Goal: Task Accomplishment & Management: Manage account settings

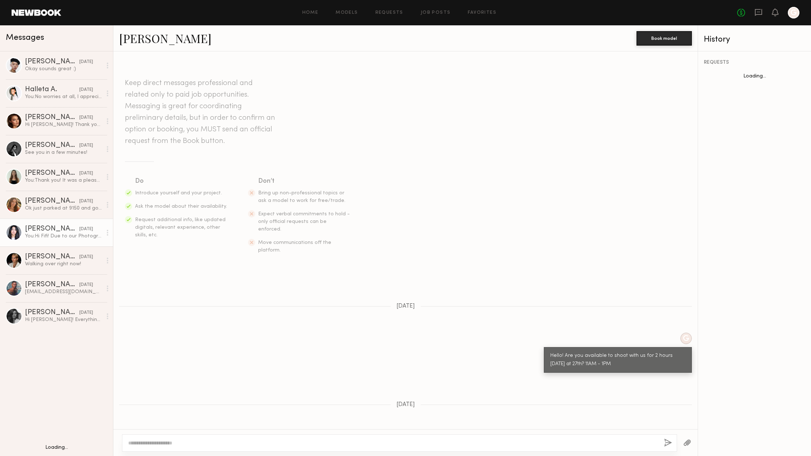
scroll to position [331, 0]
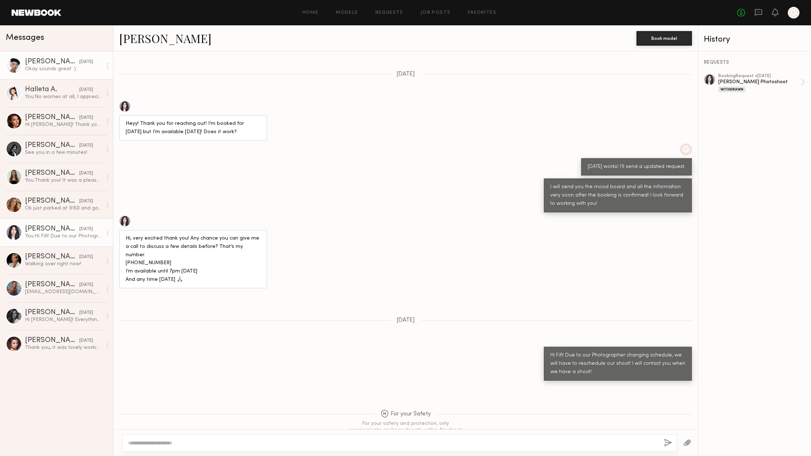
click at [54, 71] on div "Okay sounds great :)" at bounding box center [63, 69] width 77 height 7
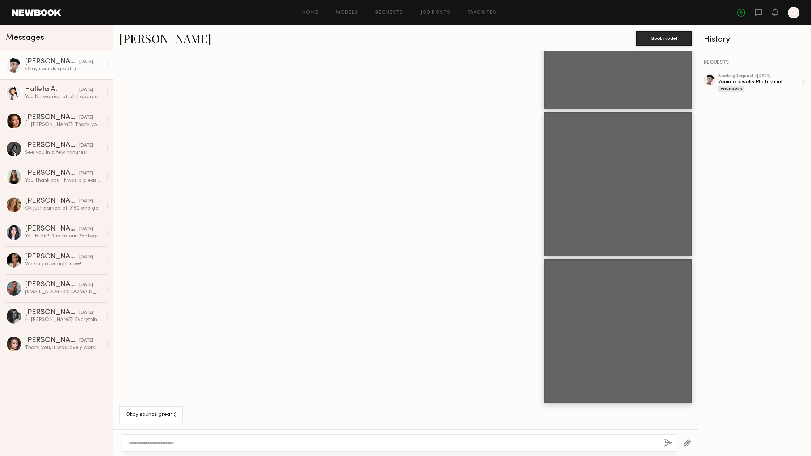
scroll to position [742, 0]
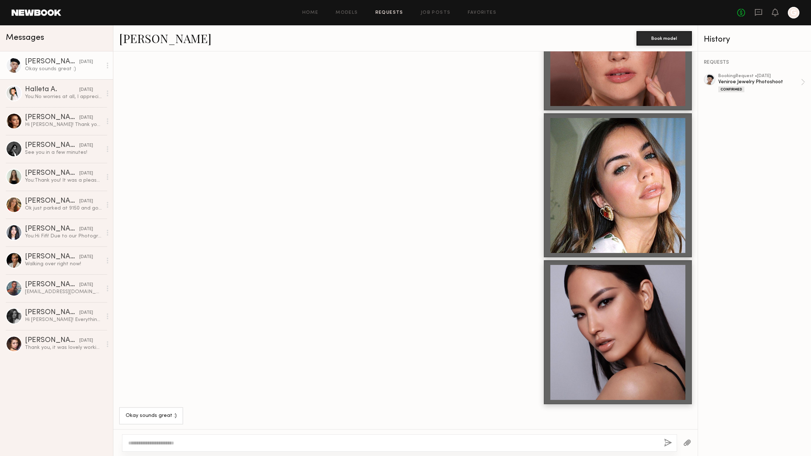
click at [389, 13] on link "Requests" at bounding box center [390, 13] width 28 height 5
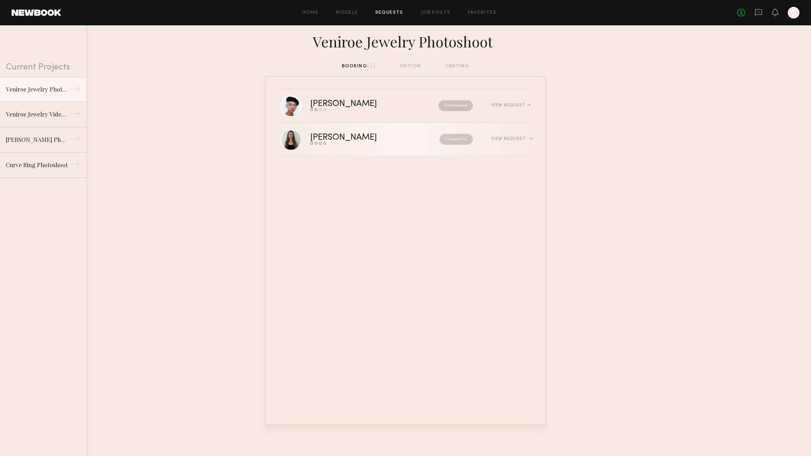
click at [398, 137] on div "[PERSON_NAME]" at bounding box center [359, 138] width 98 height 8
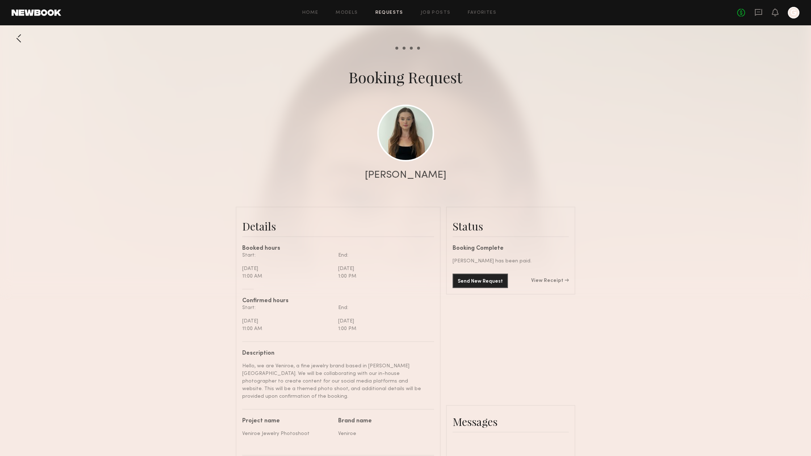
scroll to position [828, 0]
click at [29, 35] on div at bounding box center [405, 145] width 811 height 290
click at [24, 36] on div at bounding box center [19, 38] width 14 height 14
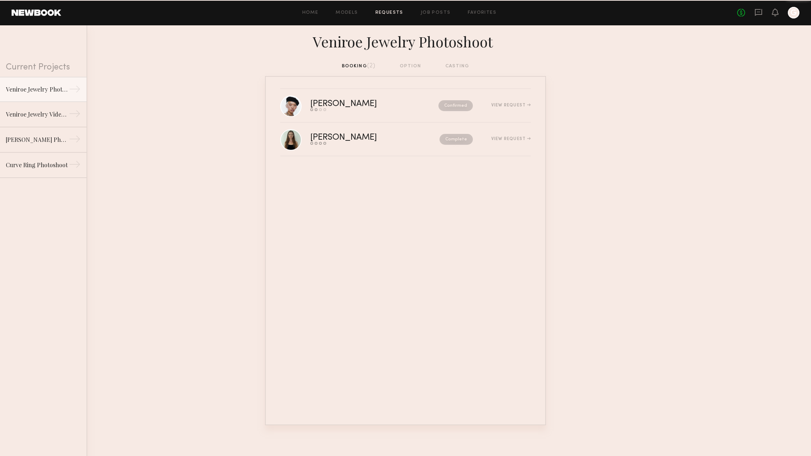
click at [409, 64] on div "booking (2) option casting" at bounding box center [406, 66] width 128 height 8
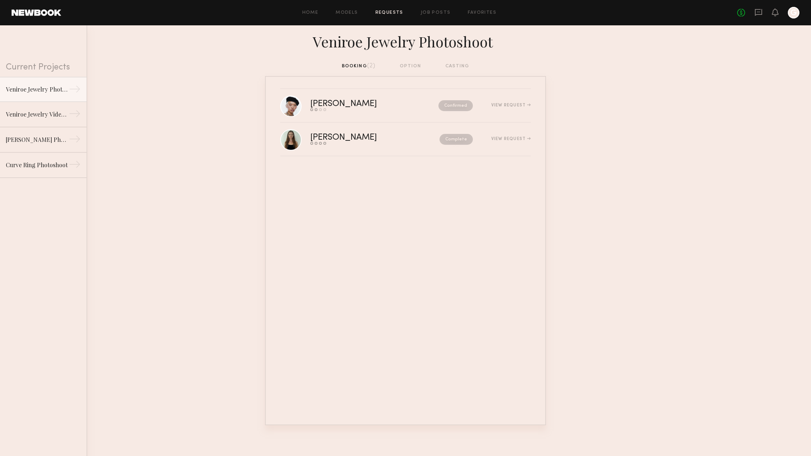
click at [415, 64] on div "booking (2) option casting" at bounding box center [406, 66] width 128 height 8
click at [43, 151] on link "[PERSON_NAME] Photoshoot →" at bounding box center [43, 139] width 87 height 25
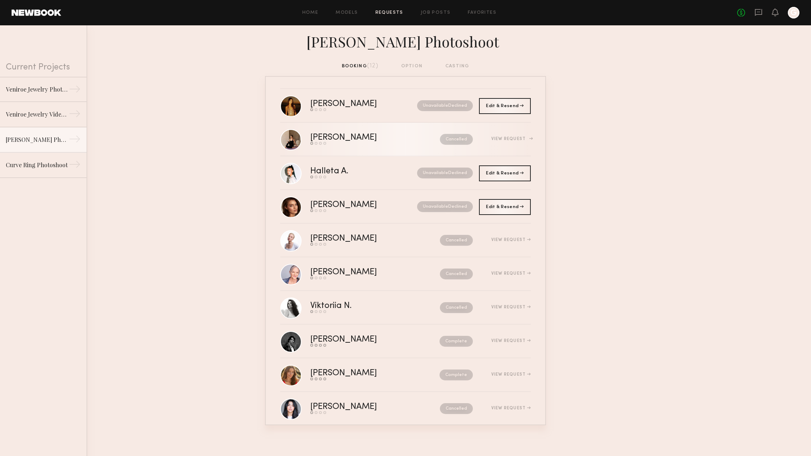
click at [409, 135] on div "Cancelled" at bounding box center [441, 139] width 64 height 11
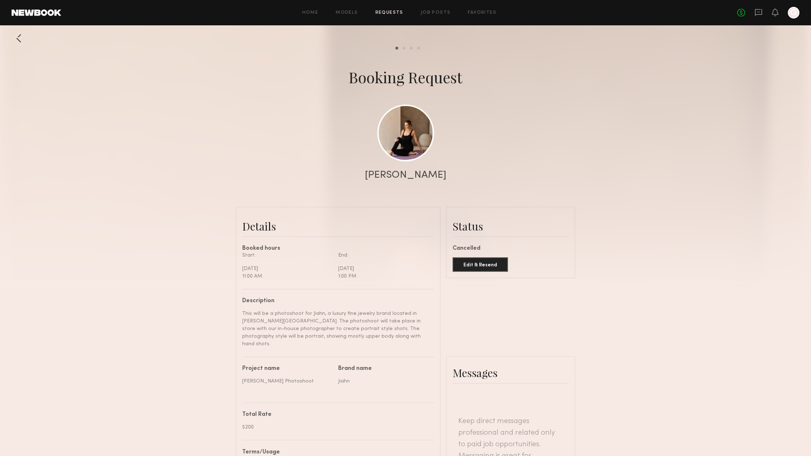
click at [13, 38] on div at bounding box center [19, 38] width 14 height 14
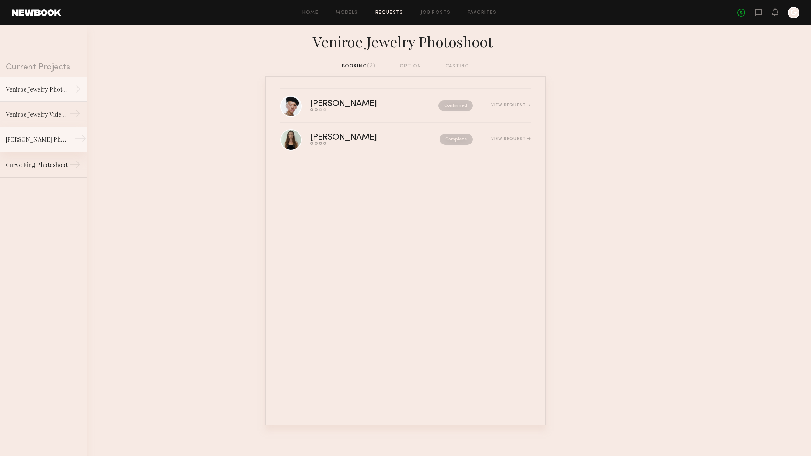
click at [42, 138] on div "[PERSON_NAME] Photoshoot" at bounding box center [37, 139] width 63 height 9
